Goal: Entertainment & Leisure: Consume media (video, audio)

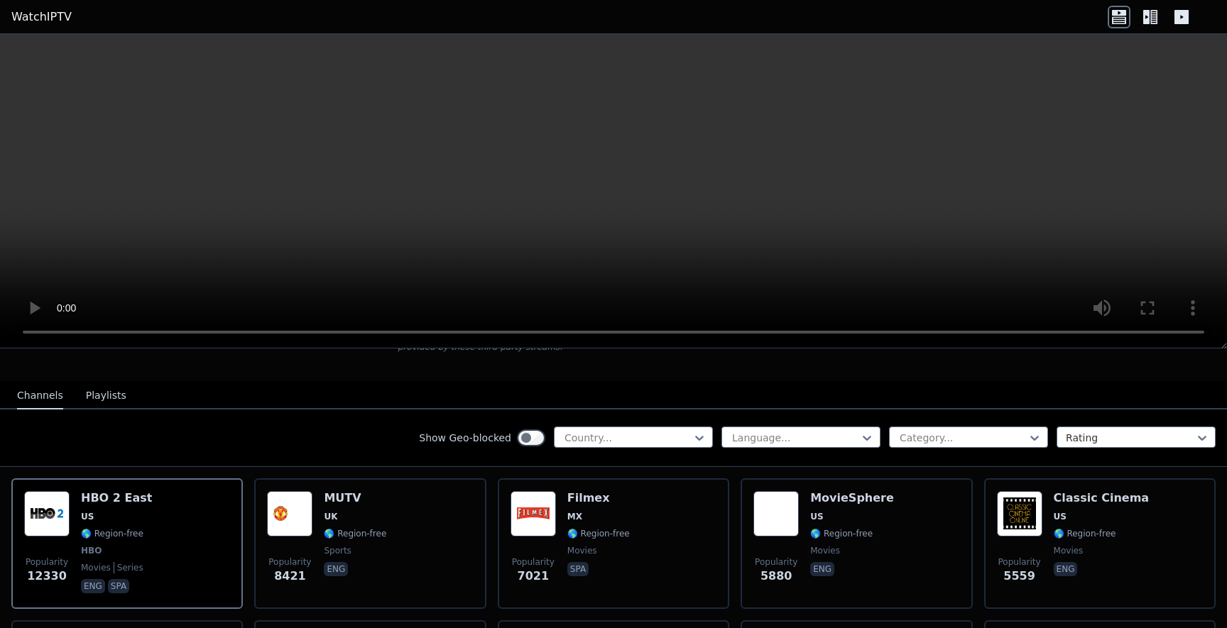
scroll to position [144, 0]
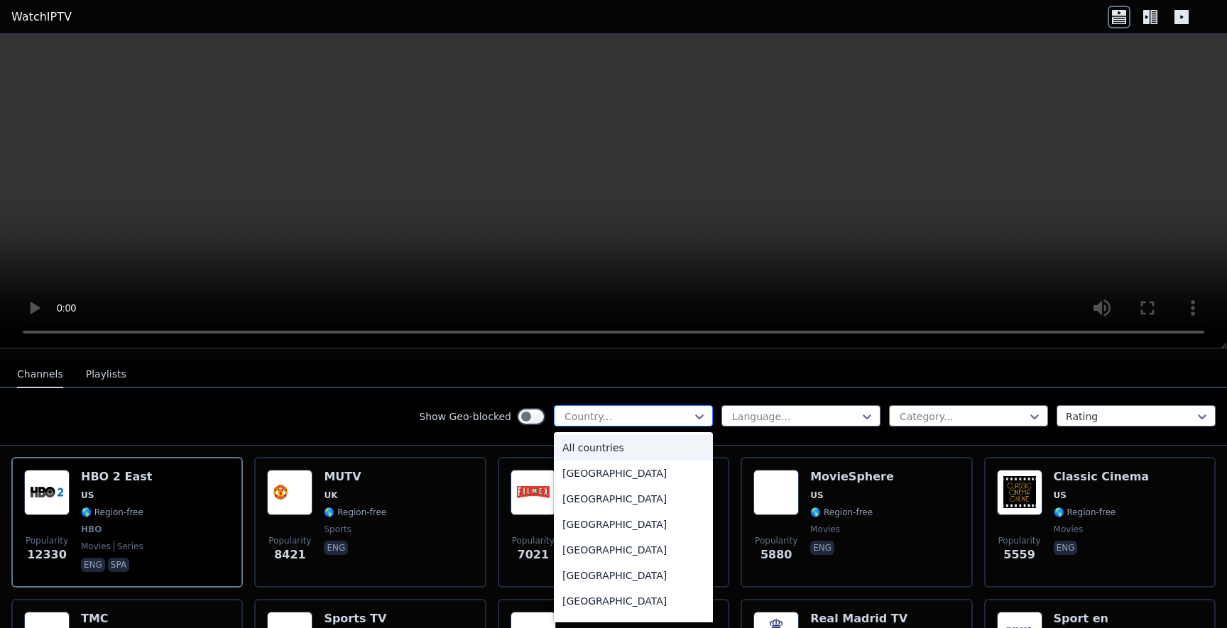
click at [576, 418] on div at bounding box center [627, 417] width 129 height 14
click at [594, 571] on div "[GEOGRAPHIC_DATA]" at bounding box center [633, 565] width 159 height 26
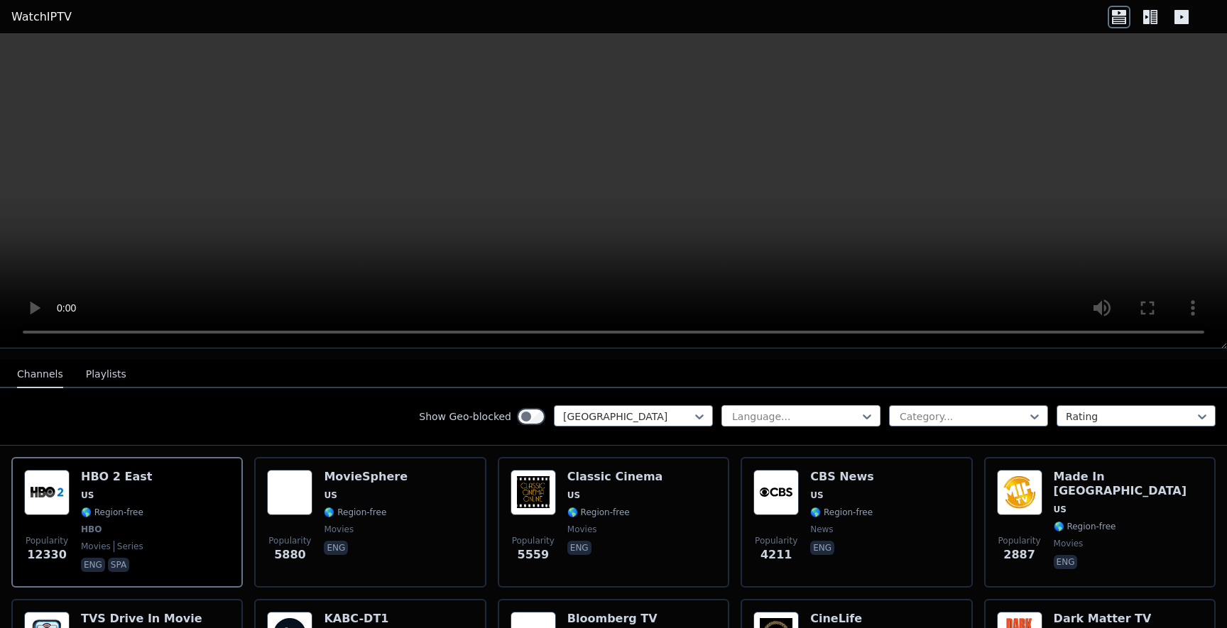
click at [840, 412] on div at bounding box center [794, 417] width 129 height 14
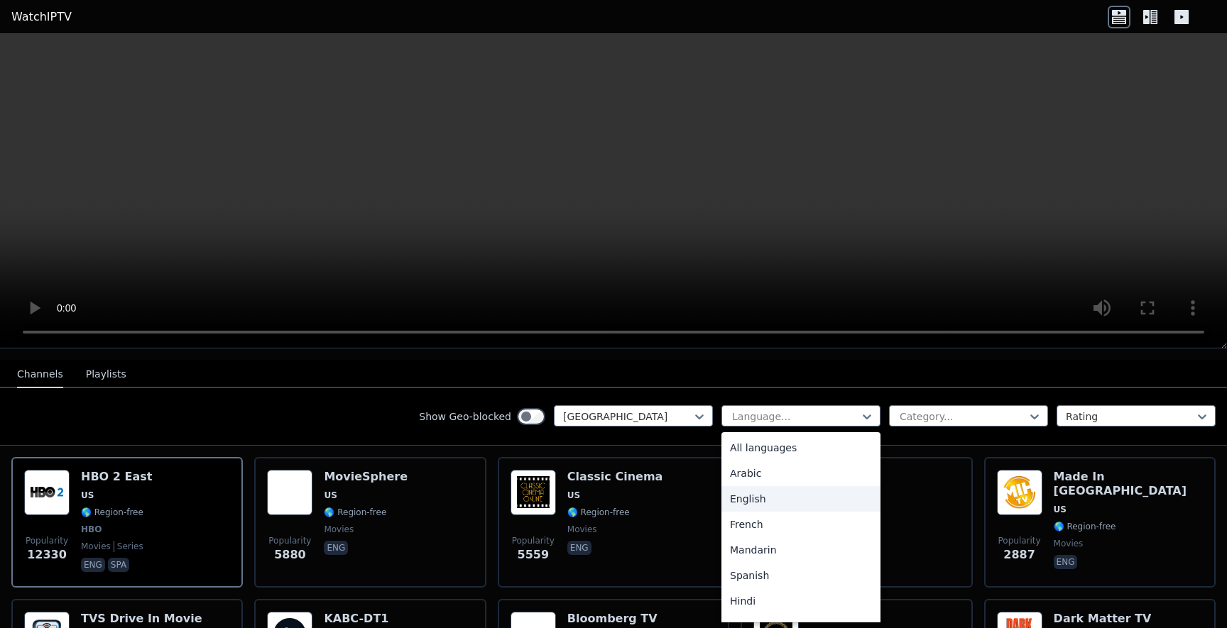
click at [759, 503] on div "English" at bounding box center [800, 499] width 159 height 26
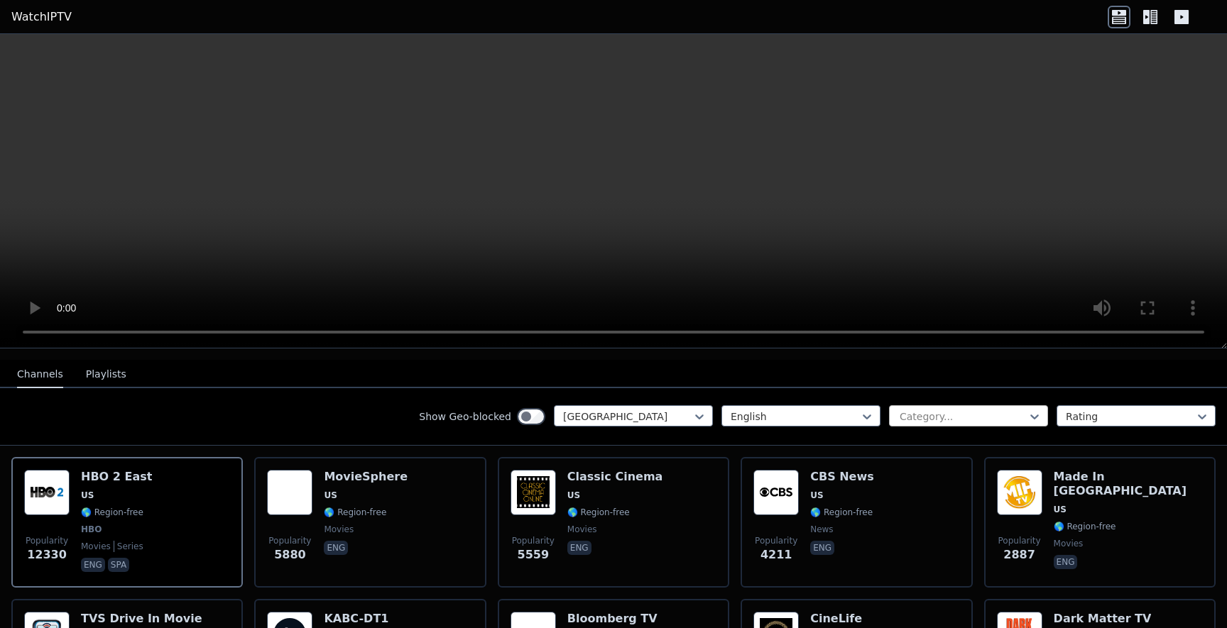
click at [940, 417] on div at bounding box center [962, 417] width 129 height 14
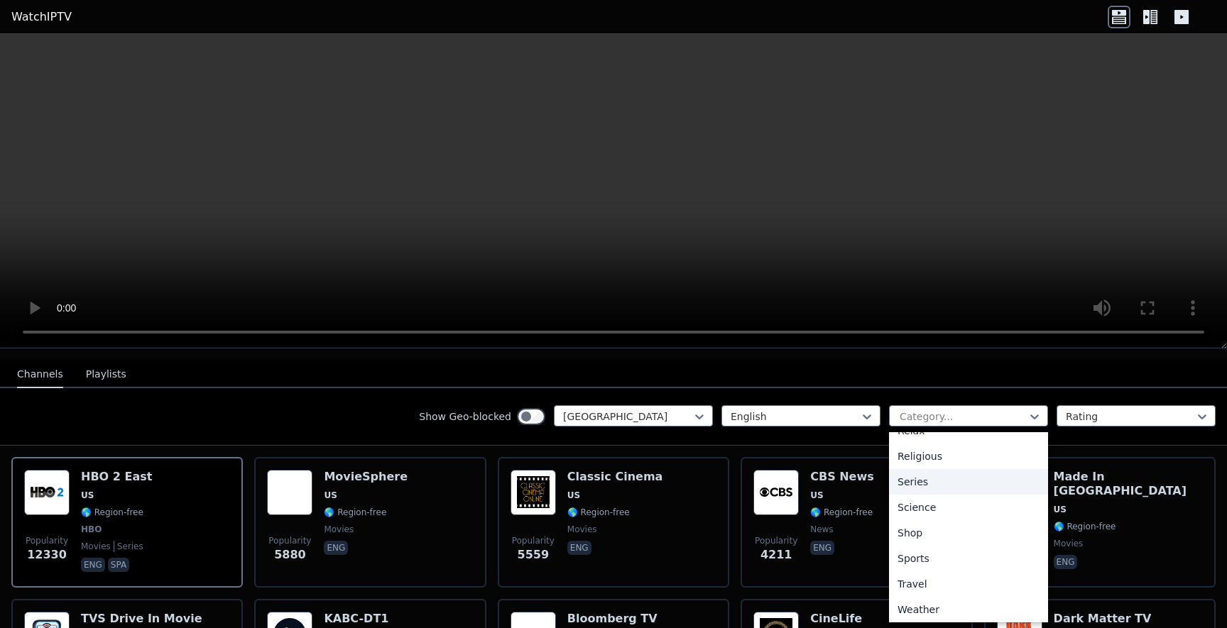
scroll to position [505, 0]
click at [899, 551] on div "Sports" at bounding box center [968, 557] width 159 height 26
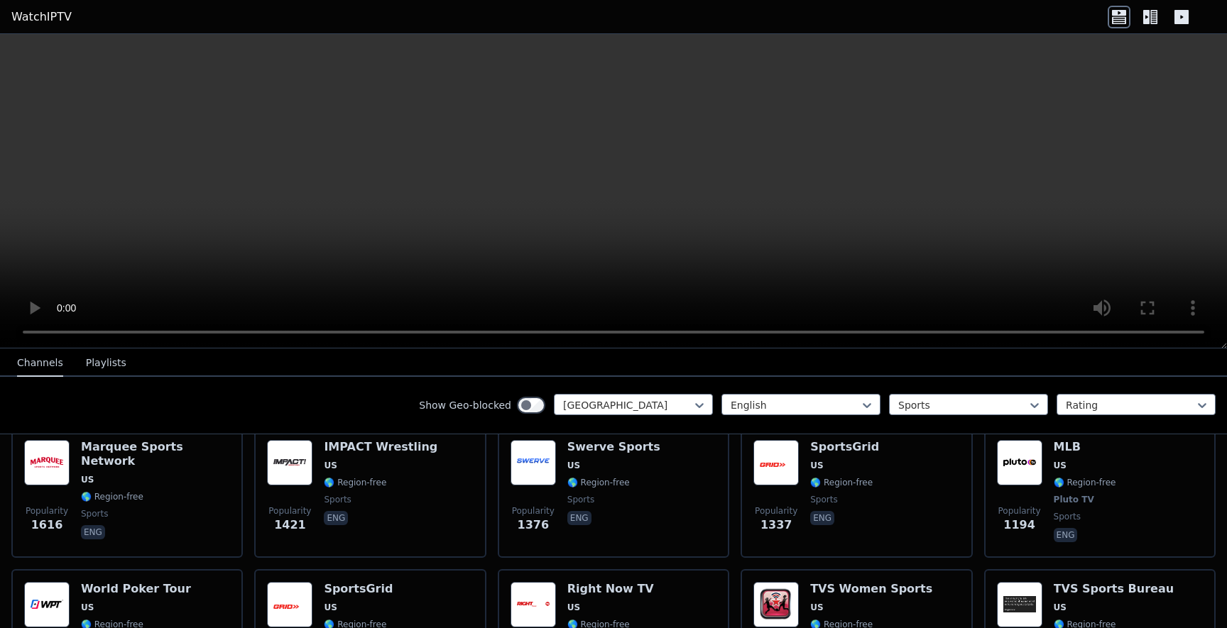
scroll to position [195, 0]
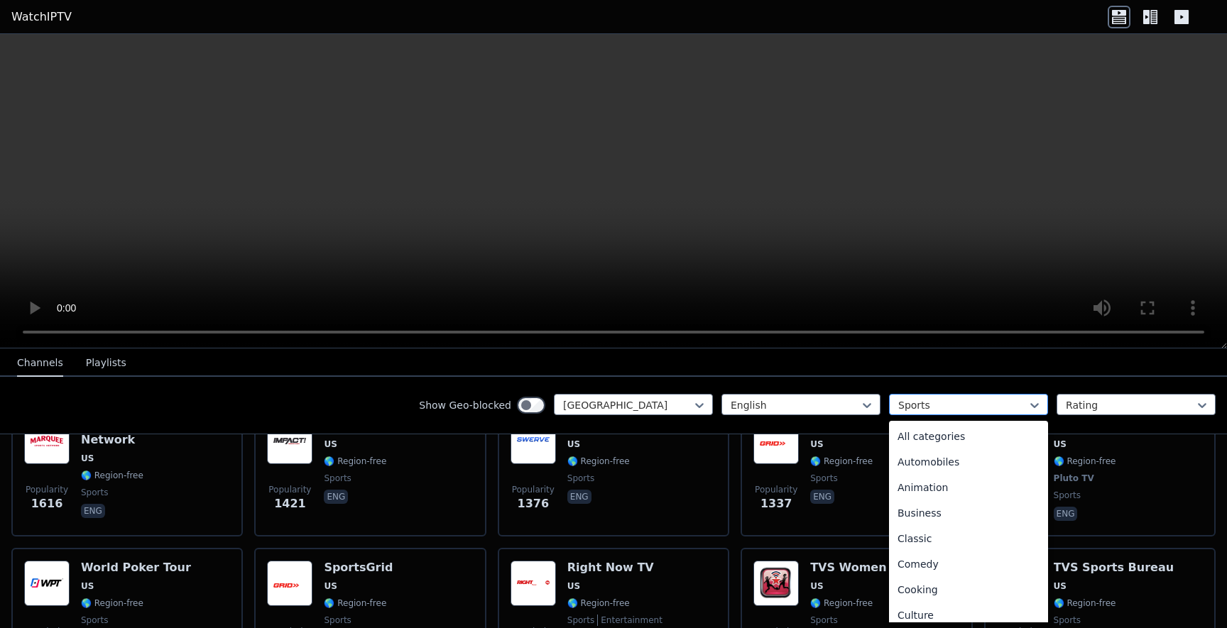
click at [946, 409] on div at bounding box center [962, 405] width 129 height 14
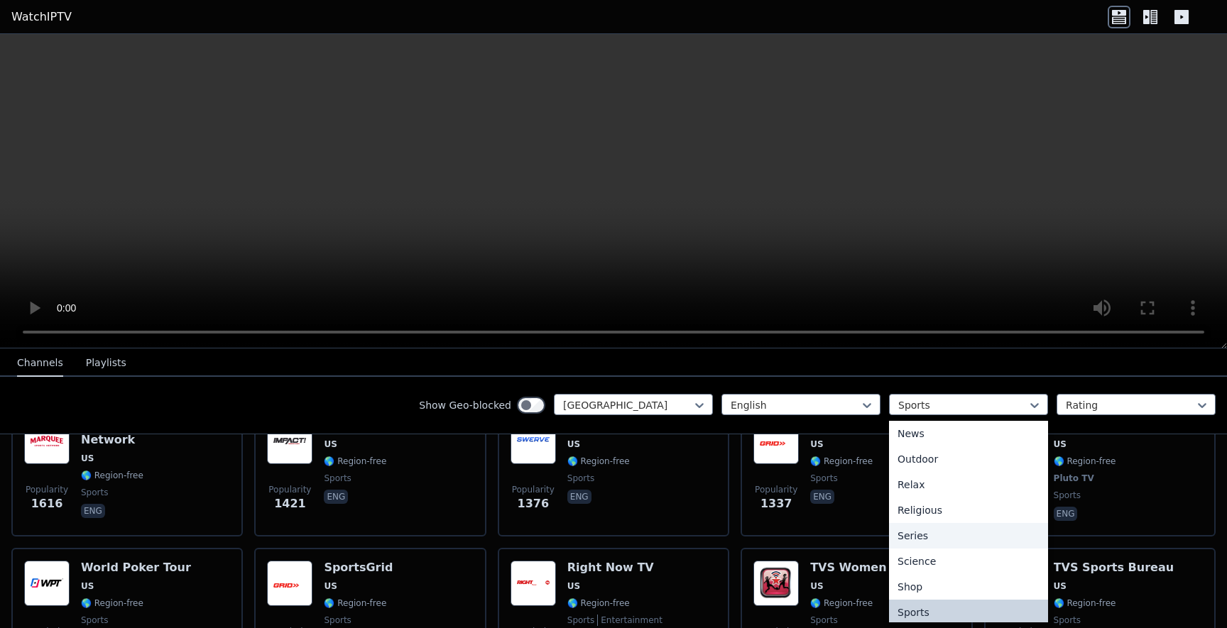
scroll to position [0, 0]
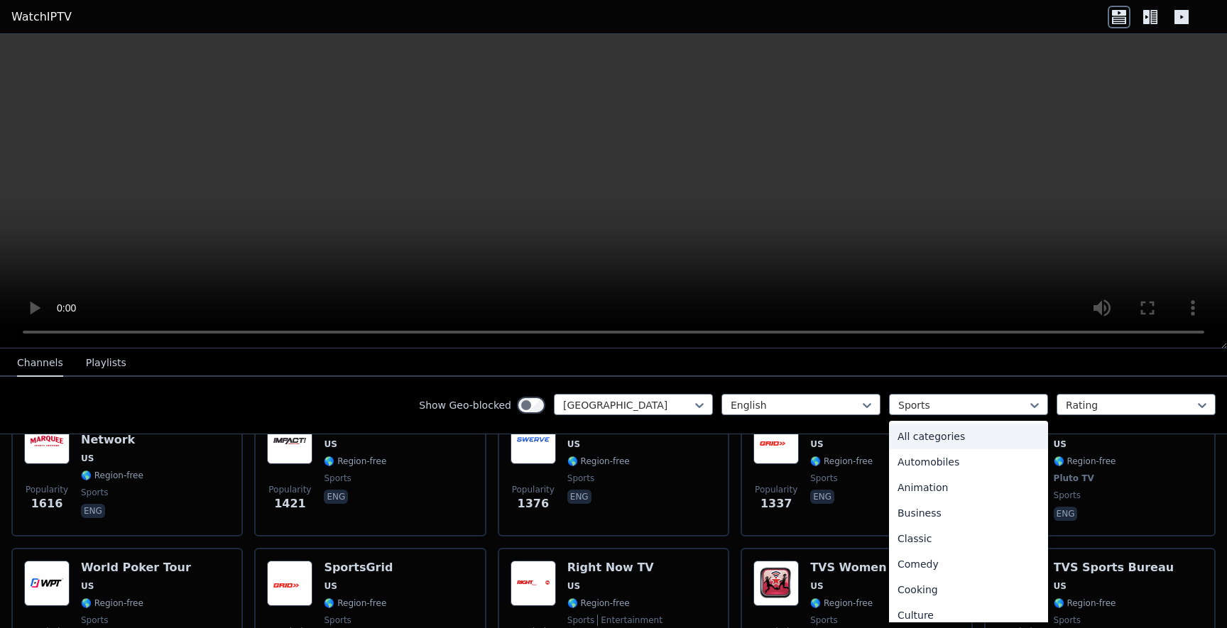
click at [965, 439] on div "All categories" at bounding box center [968, 437] width 159 height 26
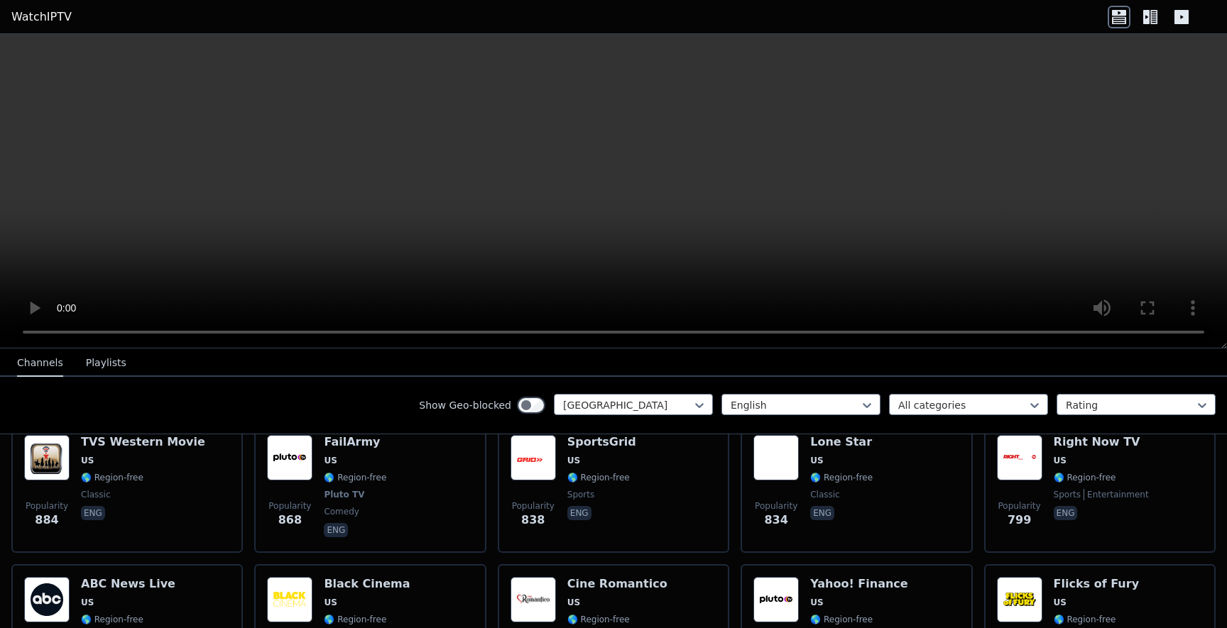
scroll to position [1192, 0]
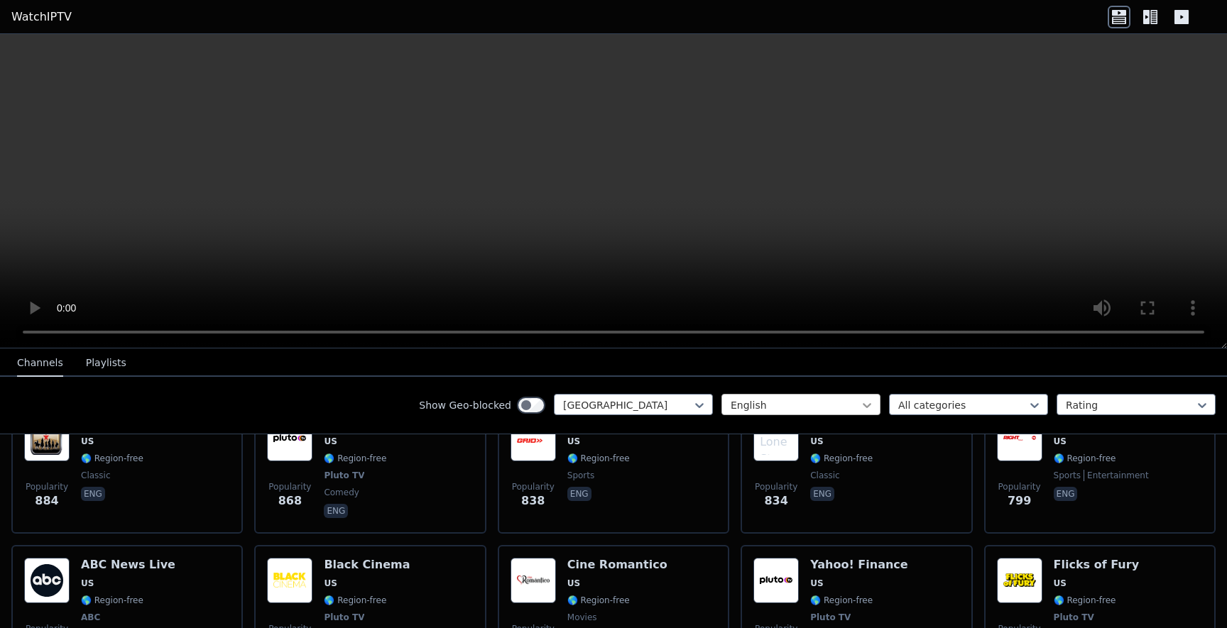
click at [860, 410] on icon at bounding box center [867, 405] width 14 height 14
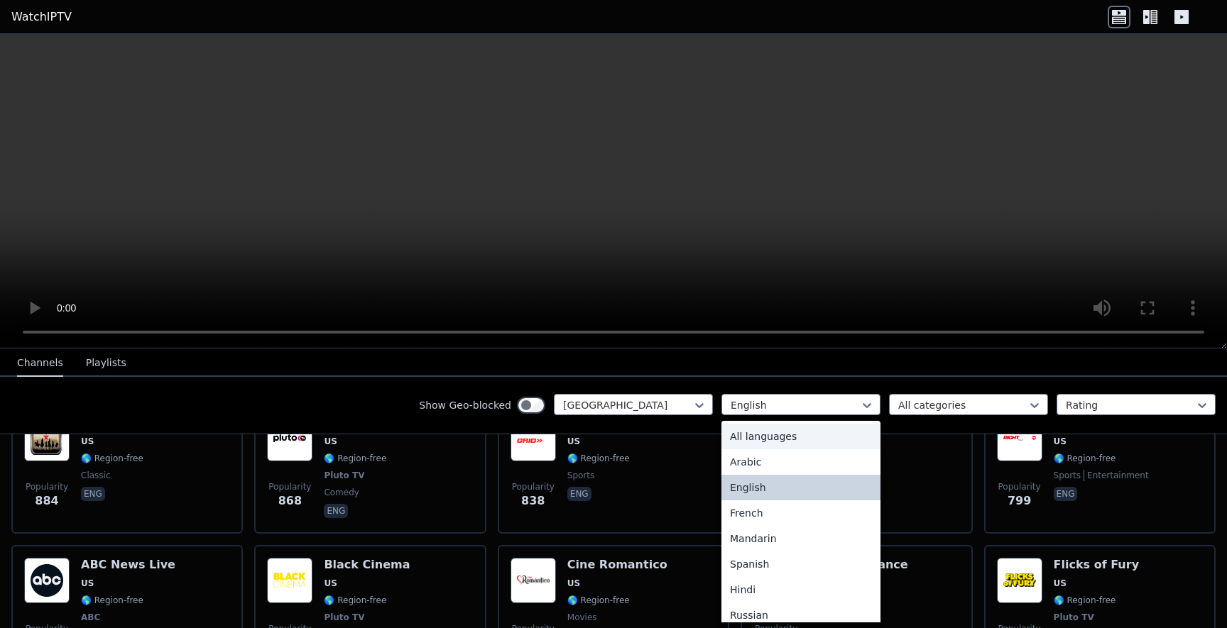
click at [803, 437] on div "All languages" at bounding box center [800, 437] width 159 height 26
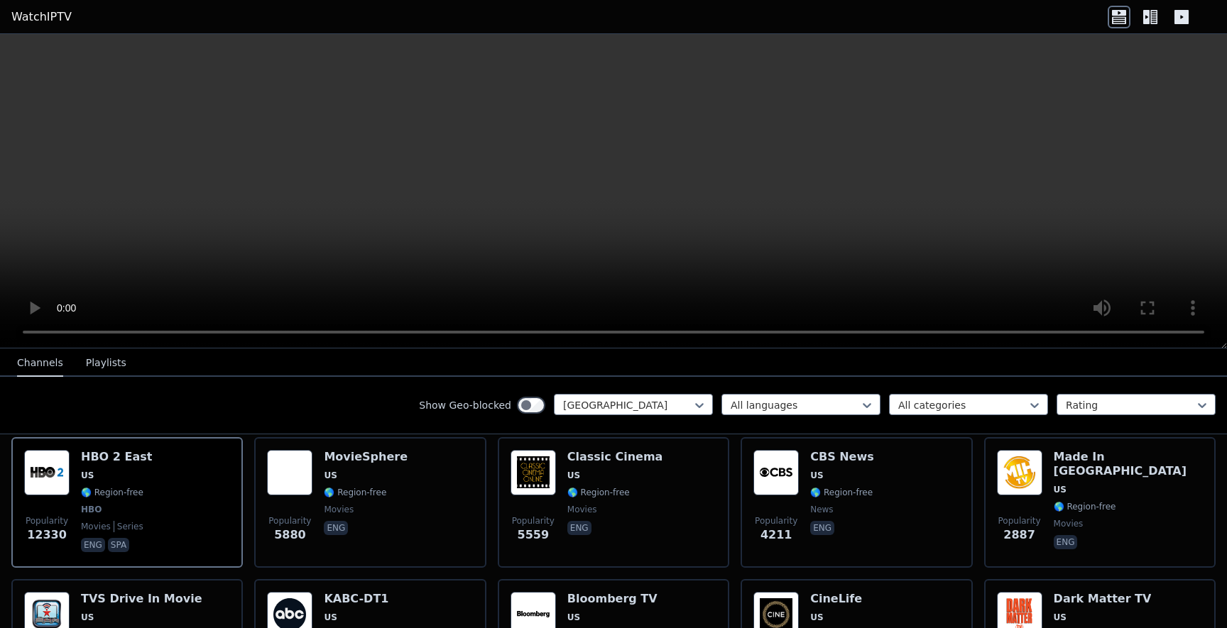
scroll to position [170, 0]
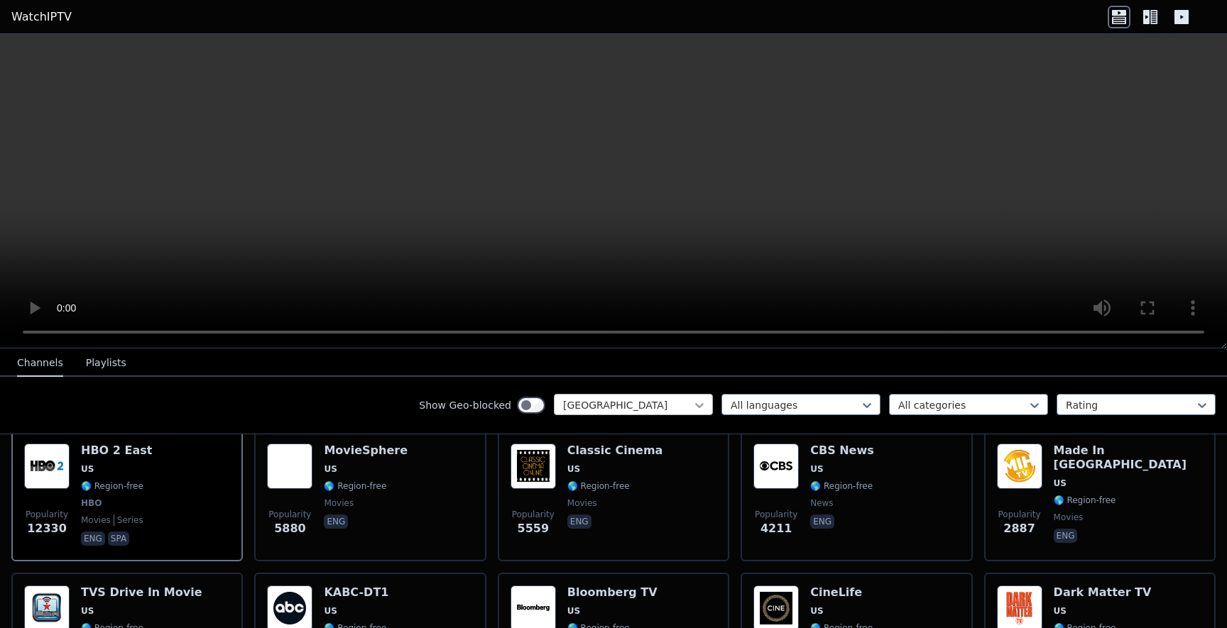
click at [692, 399] on icon at bounding box center [699, 405] width 14 height 14
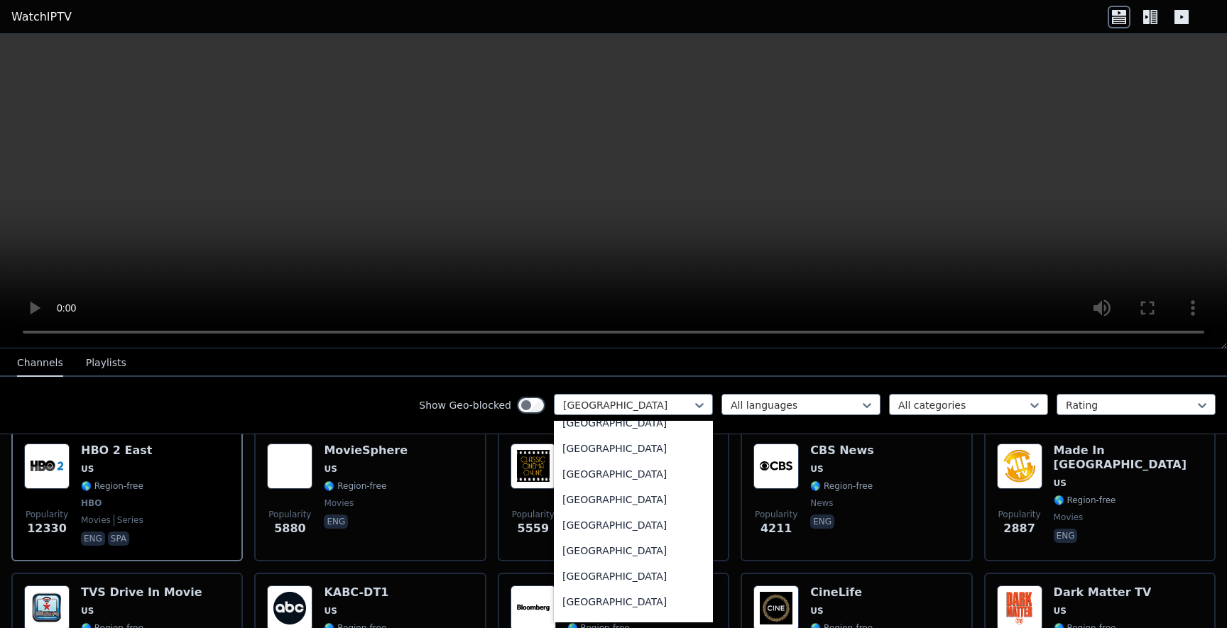
scroll to position [0, 0]
click at [608, 446] on div "All countries" at bounding box center [633, 437] width 159 height 26
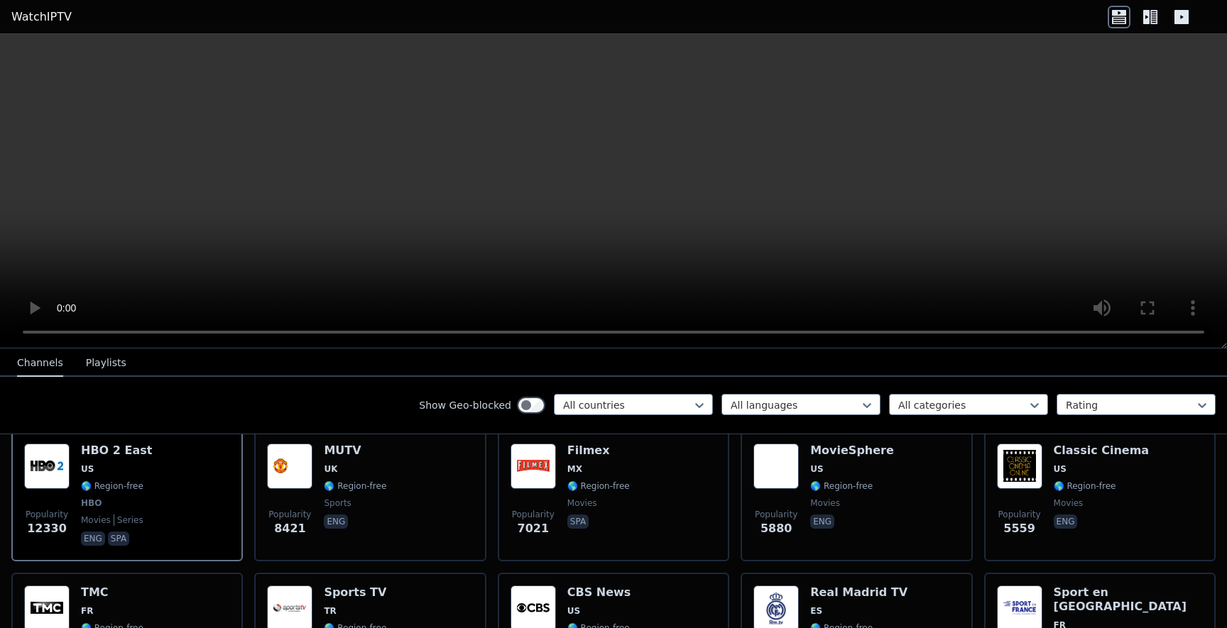
click at [302, 416] on div "Show Geo-blocked option All countries, selected. All countries All languages Al…" at bounding box center [613, 405] width 1227 height 57
click at [1148, 20] on icon at bounding box center [1146, 17] width 6 height 14
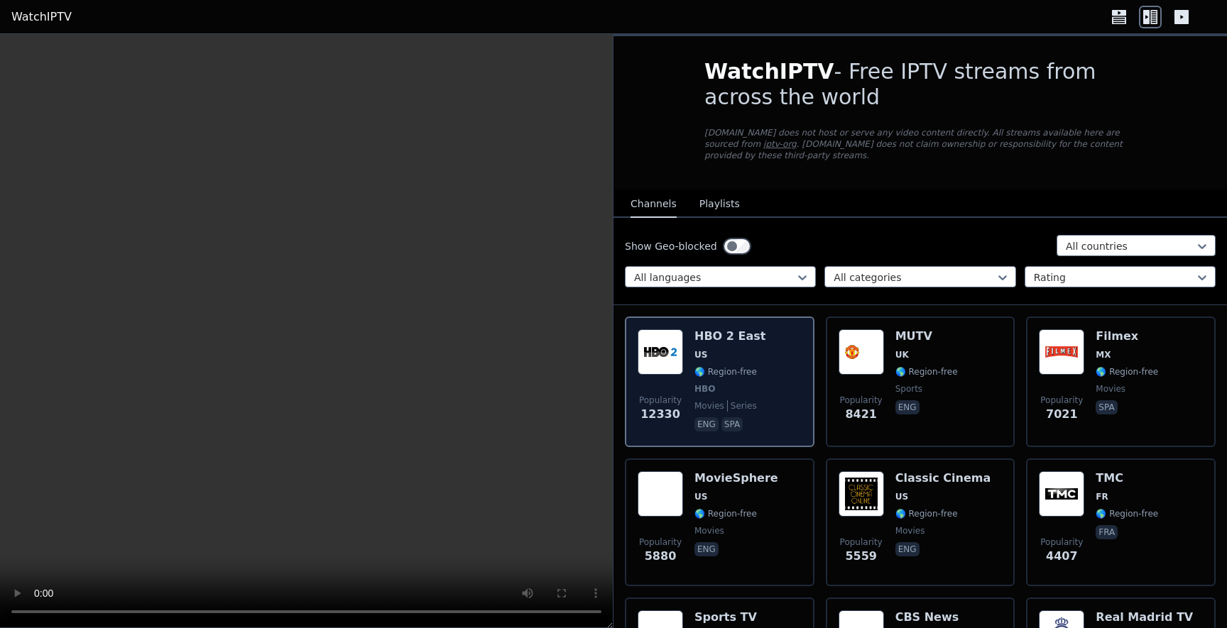
click at [740, 336] on h6 "HBO 2 East" at bounding box center [729, 336] width 71 height 14
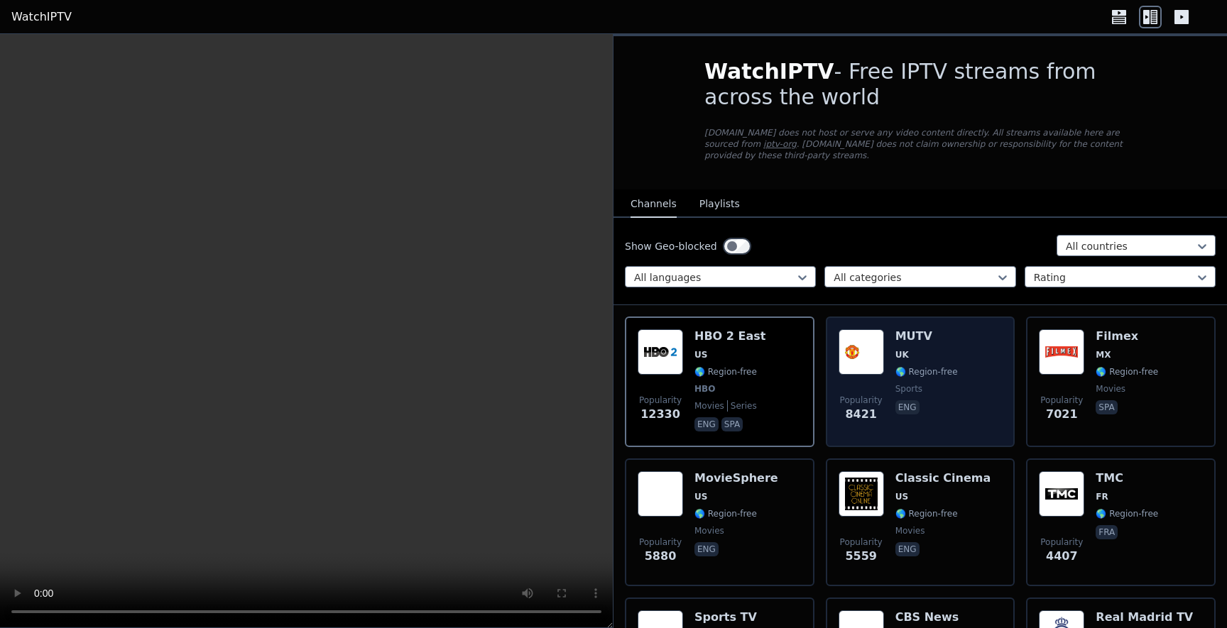
click at [953, 349] on div "Popularity 8421 MUTV [GEOGRAPHIC_DATA] 🌎 Region-free sports eng" at bounding box center [920, 381] width 164 height 105
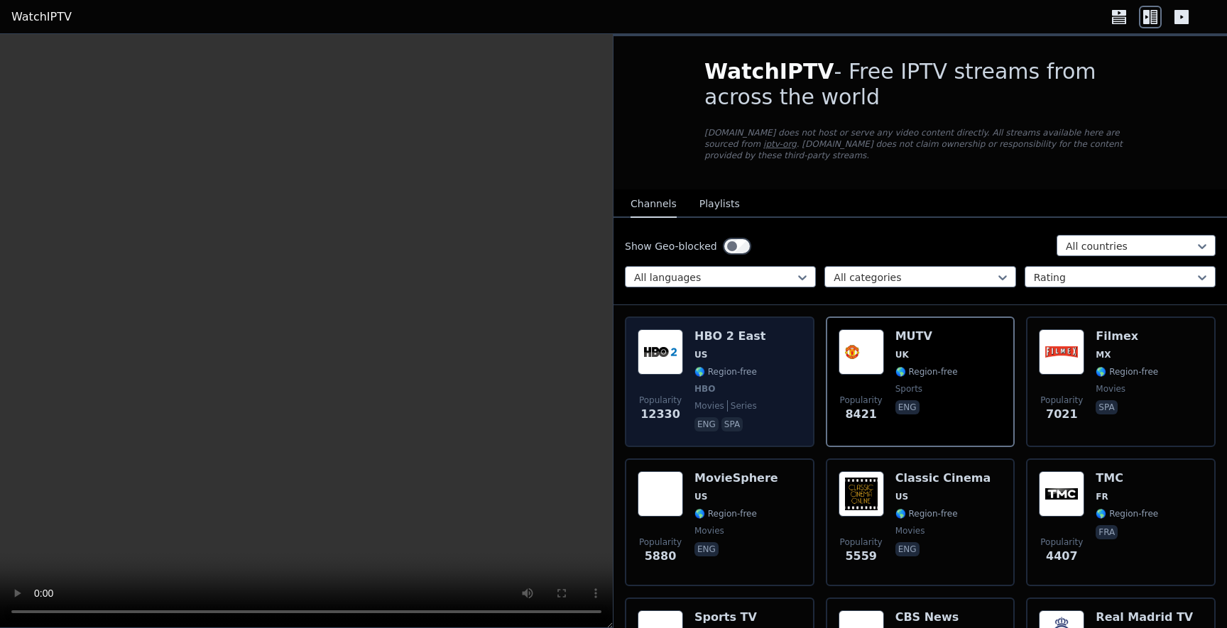
click at [762, 340] on div "Popularity 12330 HBO 2 East US 🌎 Region-free HBO movies series eng spa" at bounding box center [719, 381] width 164 height 105
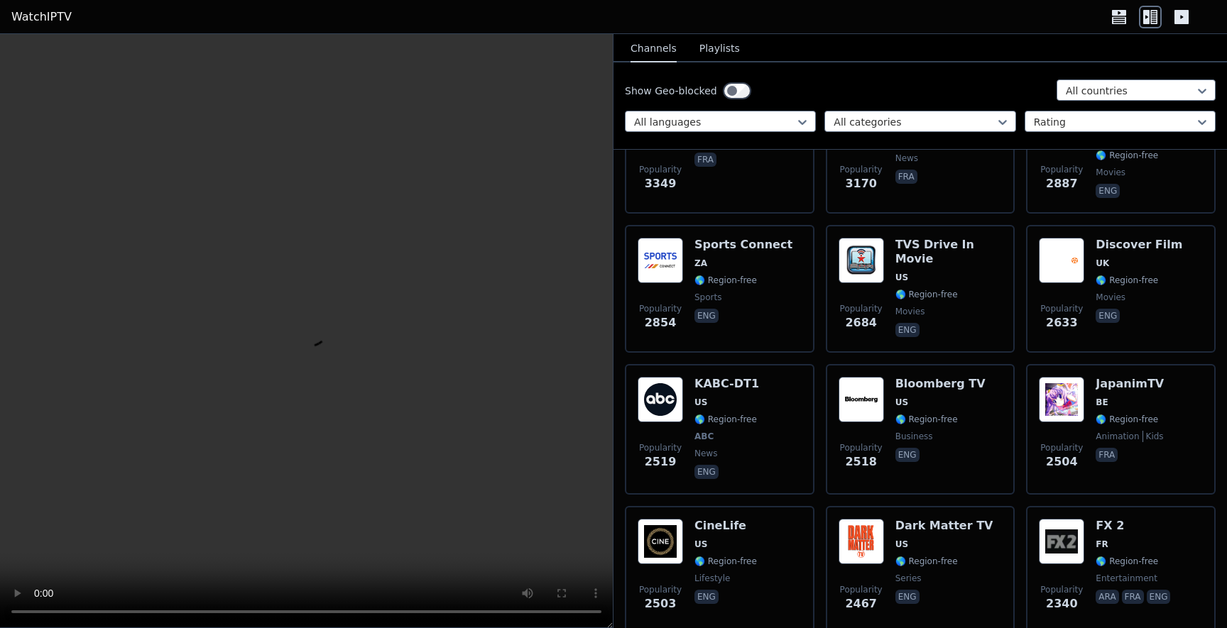
scroll to position [793, 0]
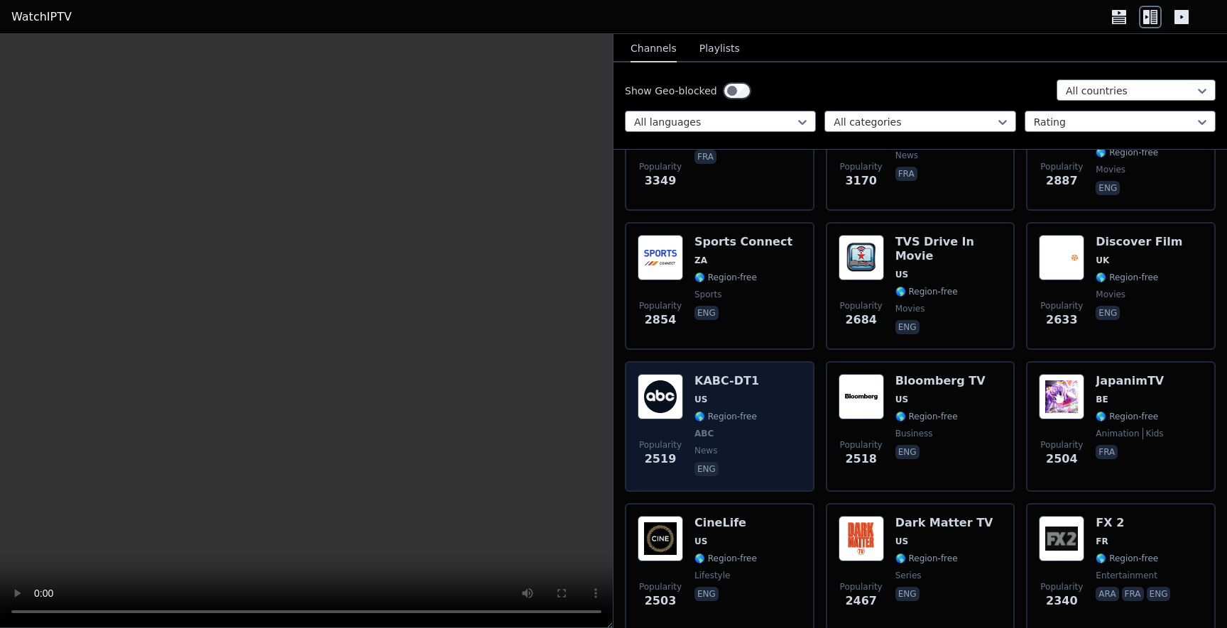
click at [778, 403] on div "Popularity 2519 KABC-DT1 US 🌎 Region-free ABC news eng" at bounding box center [719, 426] width 164 height 105
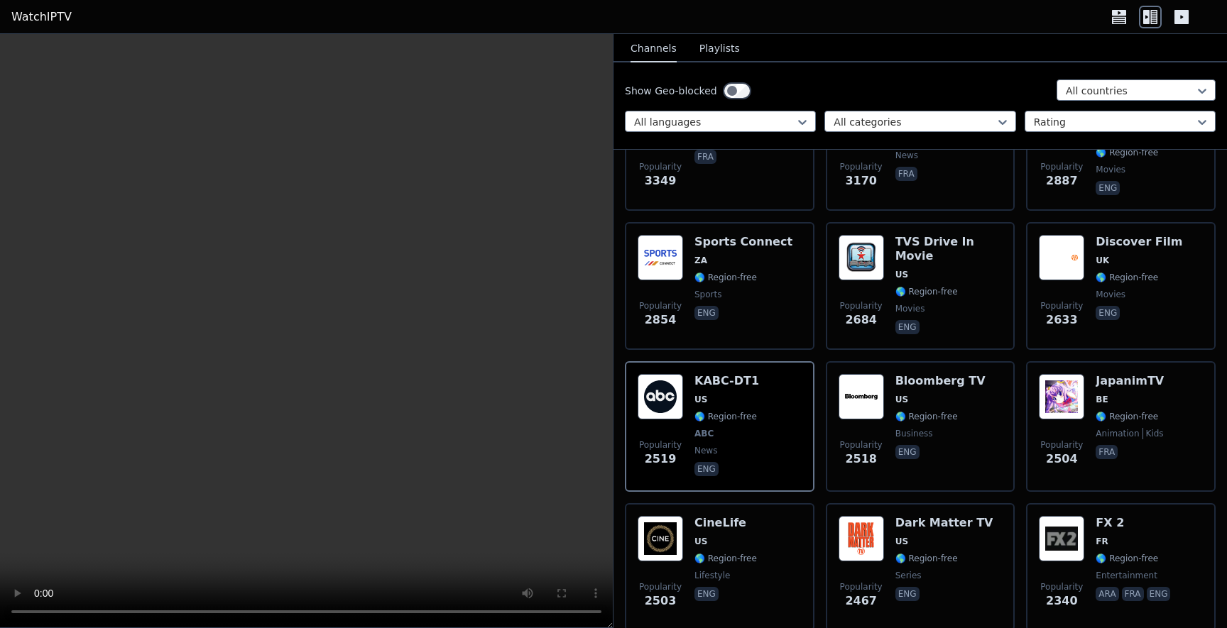
click at [599, 515] on video at bounding box center [306, 331] width 613 height 594
click at [724, 55] on button "Playlists" at bounding box center [719, 48] width 40 height 27
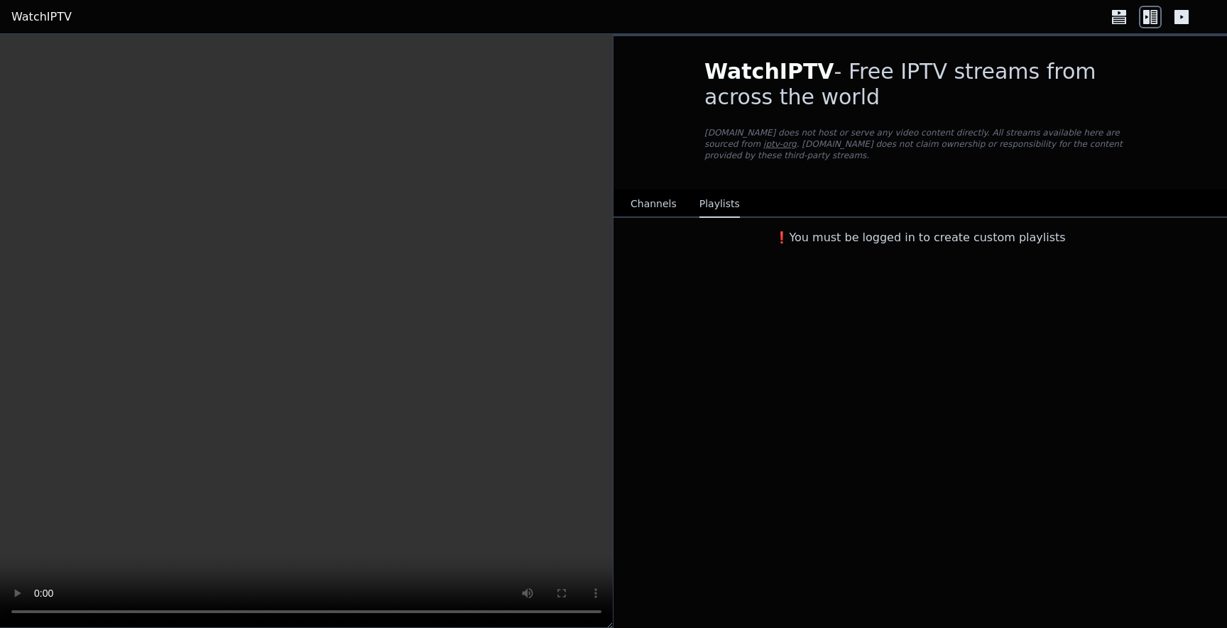
click at [643, 207] on button "Channels" at bounding box center [653, 204] width 46 height 27
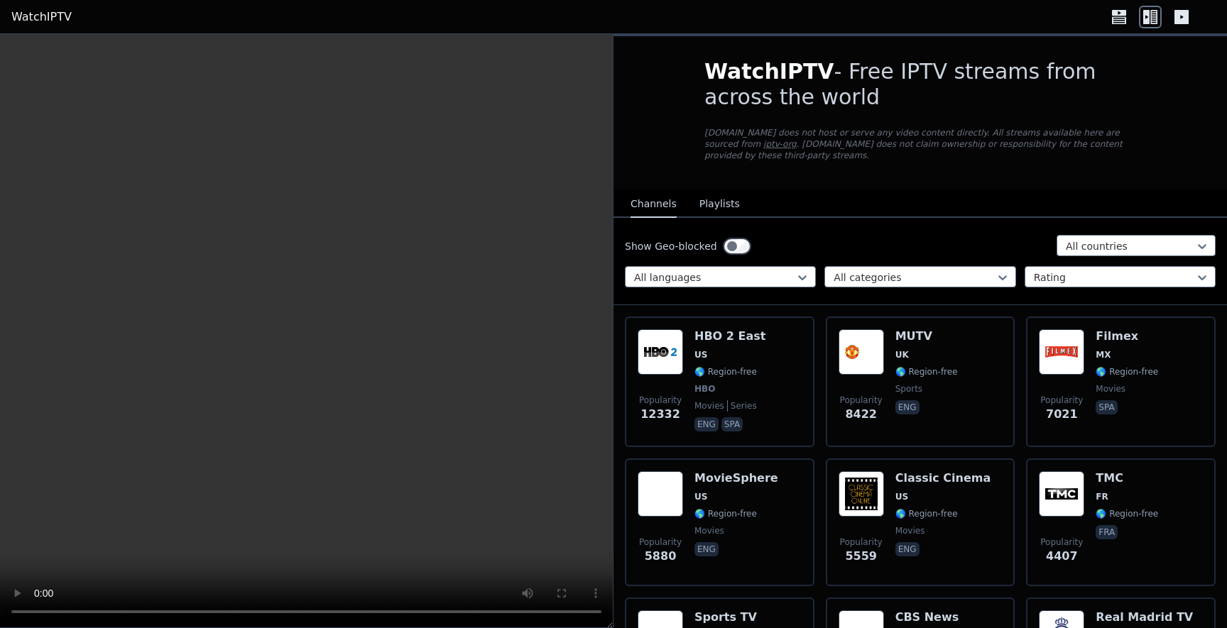
click at [53, 18] on link "WatchIPTV" at bounding box center [41, 17] width 60 height 17
click at [835, 172] on div "WatchIPTV - Free IPTV streams from across the world [DOMAIN_NAME] does not host…" at bounding box center [919, 112] width 477 height 153
